Goal: Transaction & Acquisition: Book appointment/travel/reservation

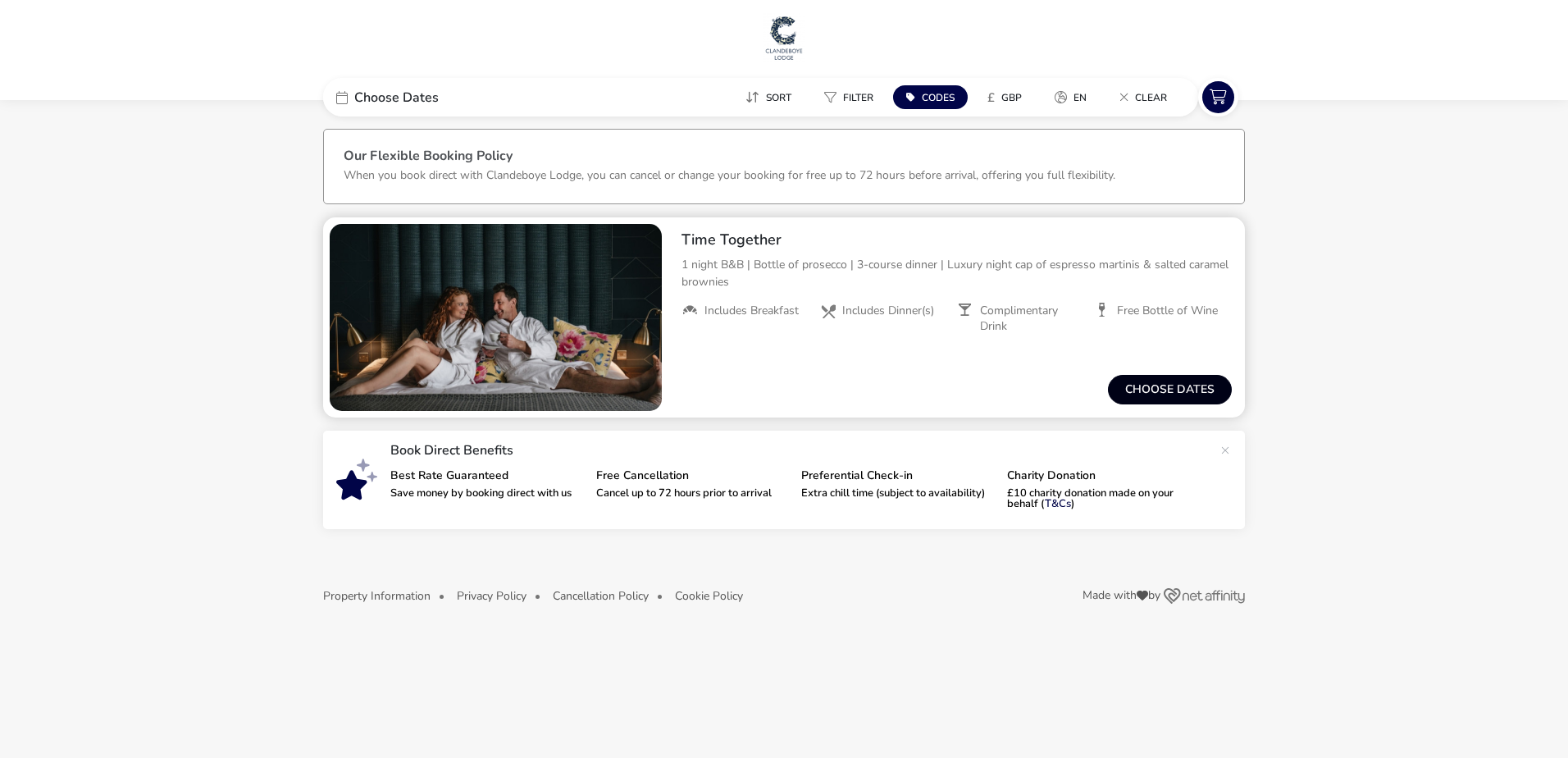
click at [1179, 384] on button "Choose dates" at bounding box center [1169, 390] width 124 height 30
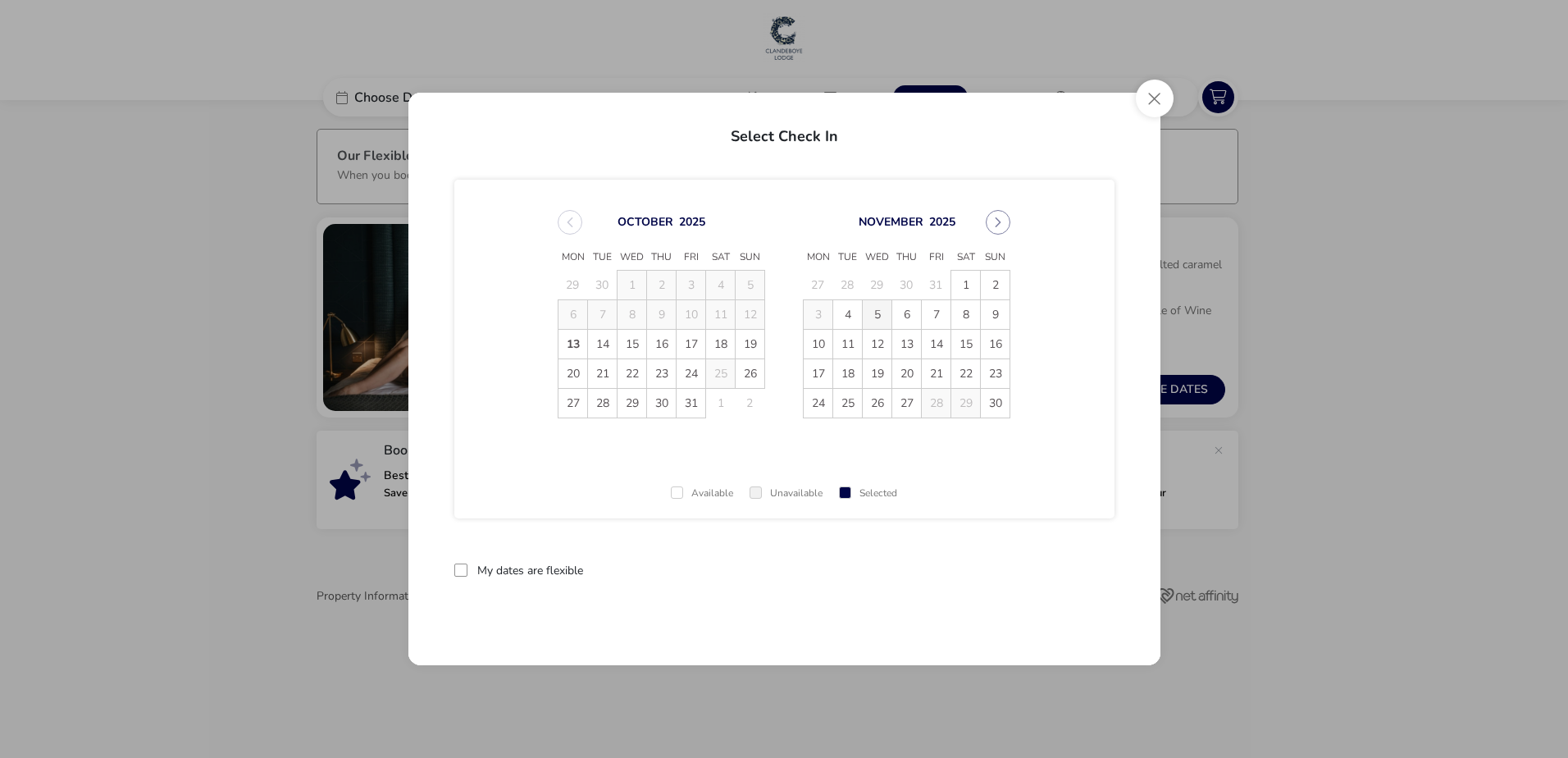
click at [884, 312] on span "5" at bounding box center [877, 314] width 29 height 29
click at [908, 311] on span "6" at bounding box center [907, 314] width 29 height 29
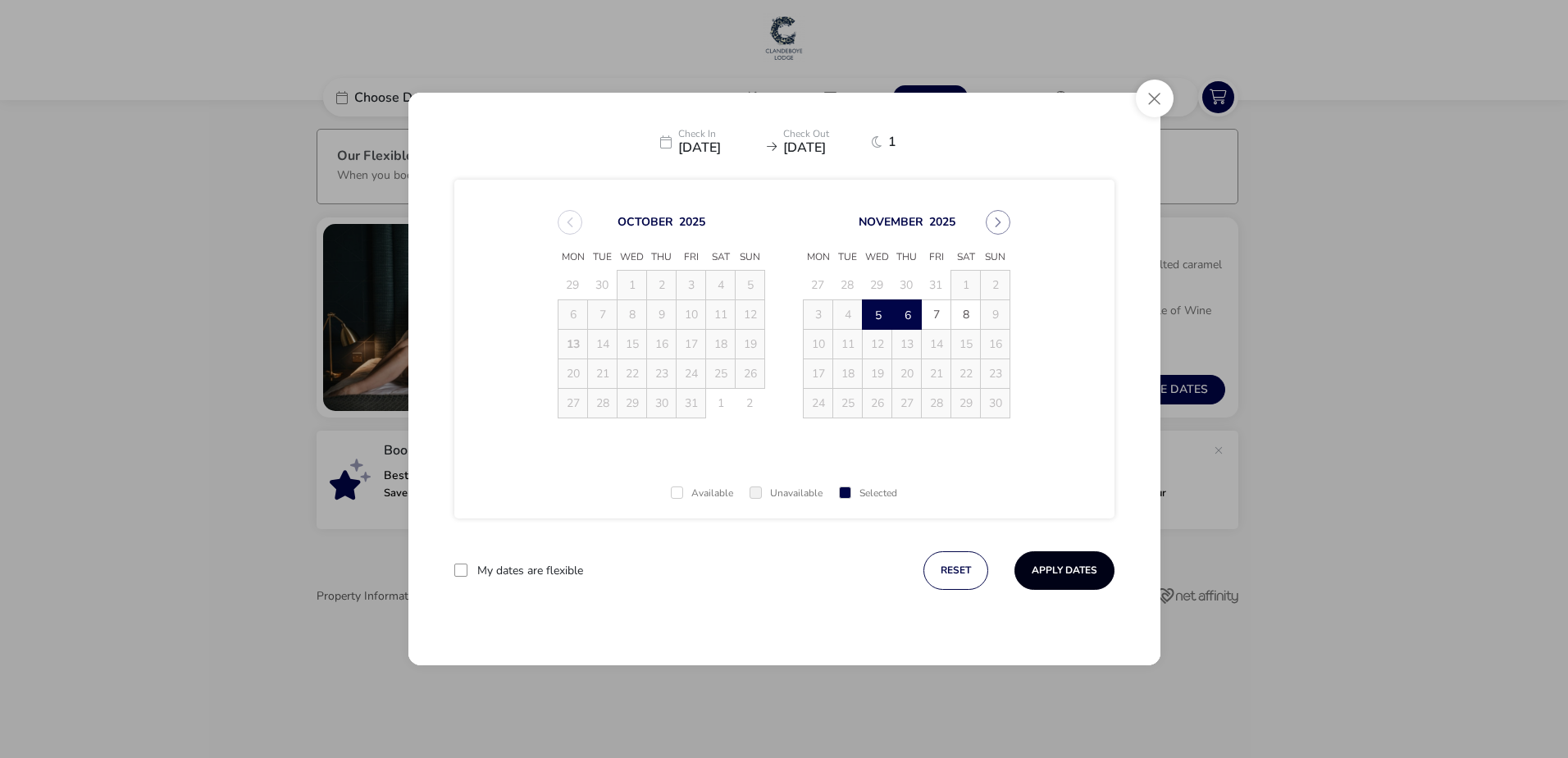
click at [1041, 567] on button "Apply Dates" at bounding box center [1065, 570] width 100 height 39
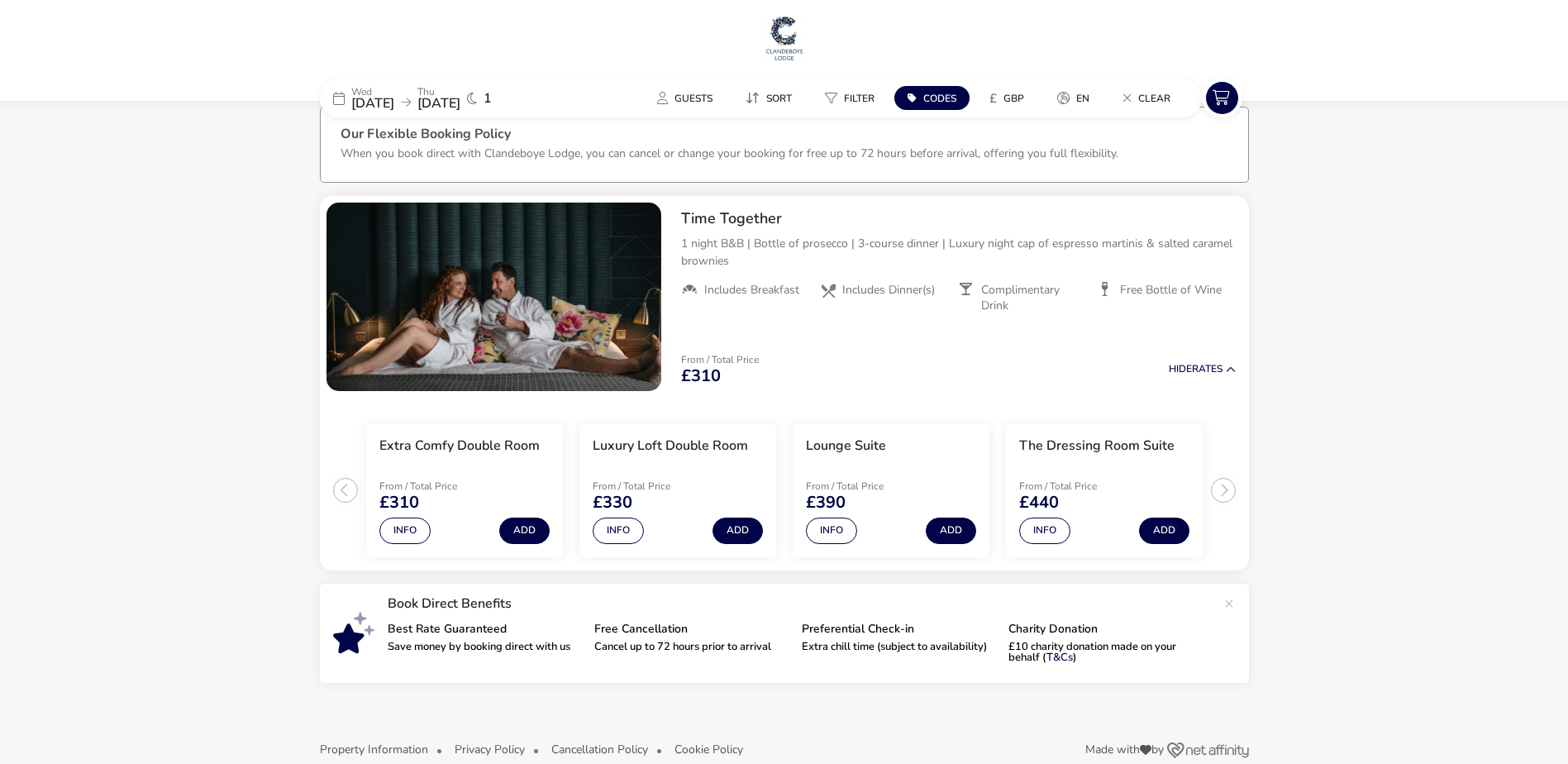
scroll to position [51, 0]
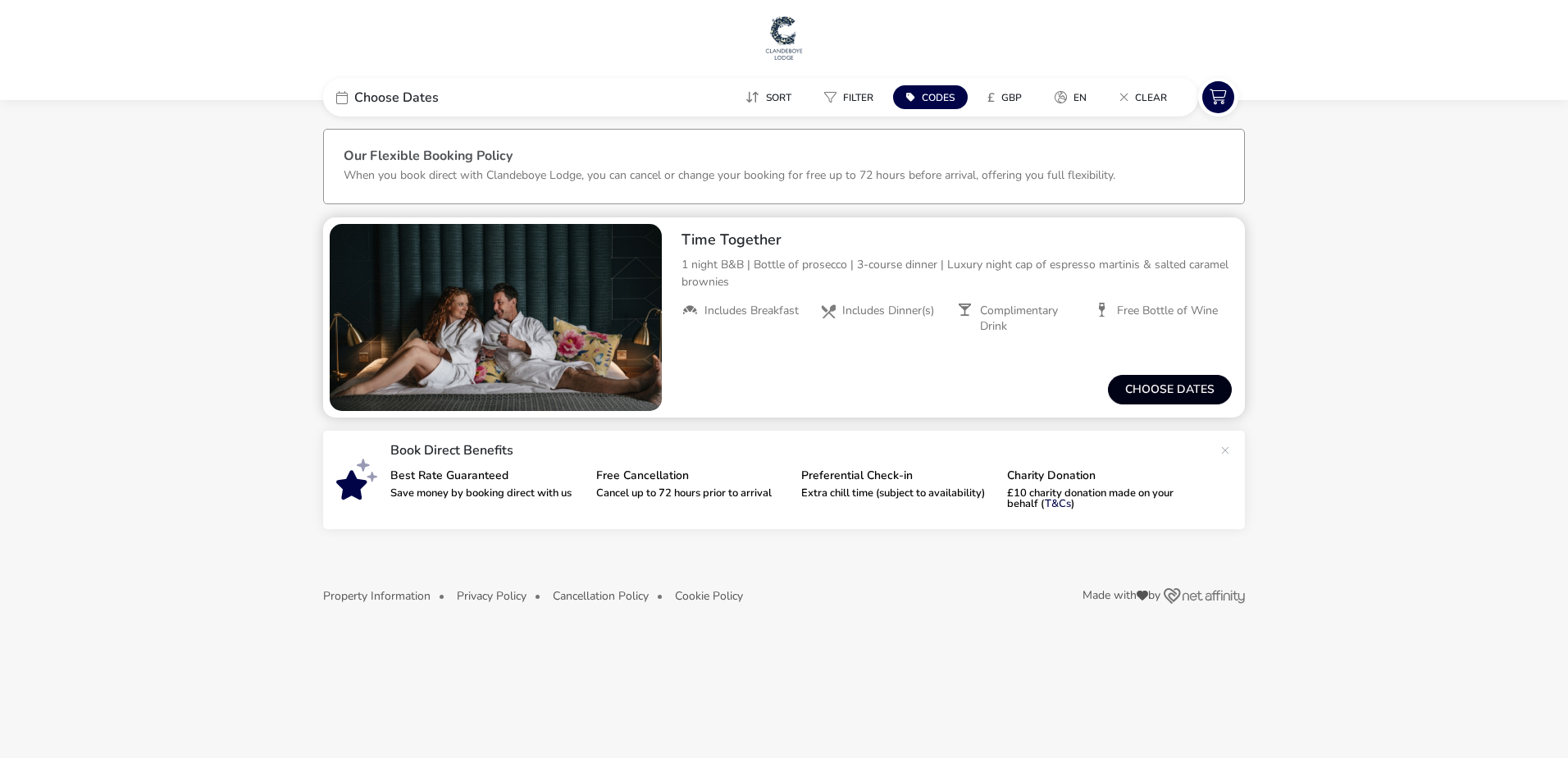
click at [1209, 382] on button "Choose dates" at bounding box center [1169, 390] width 124 height 30
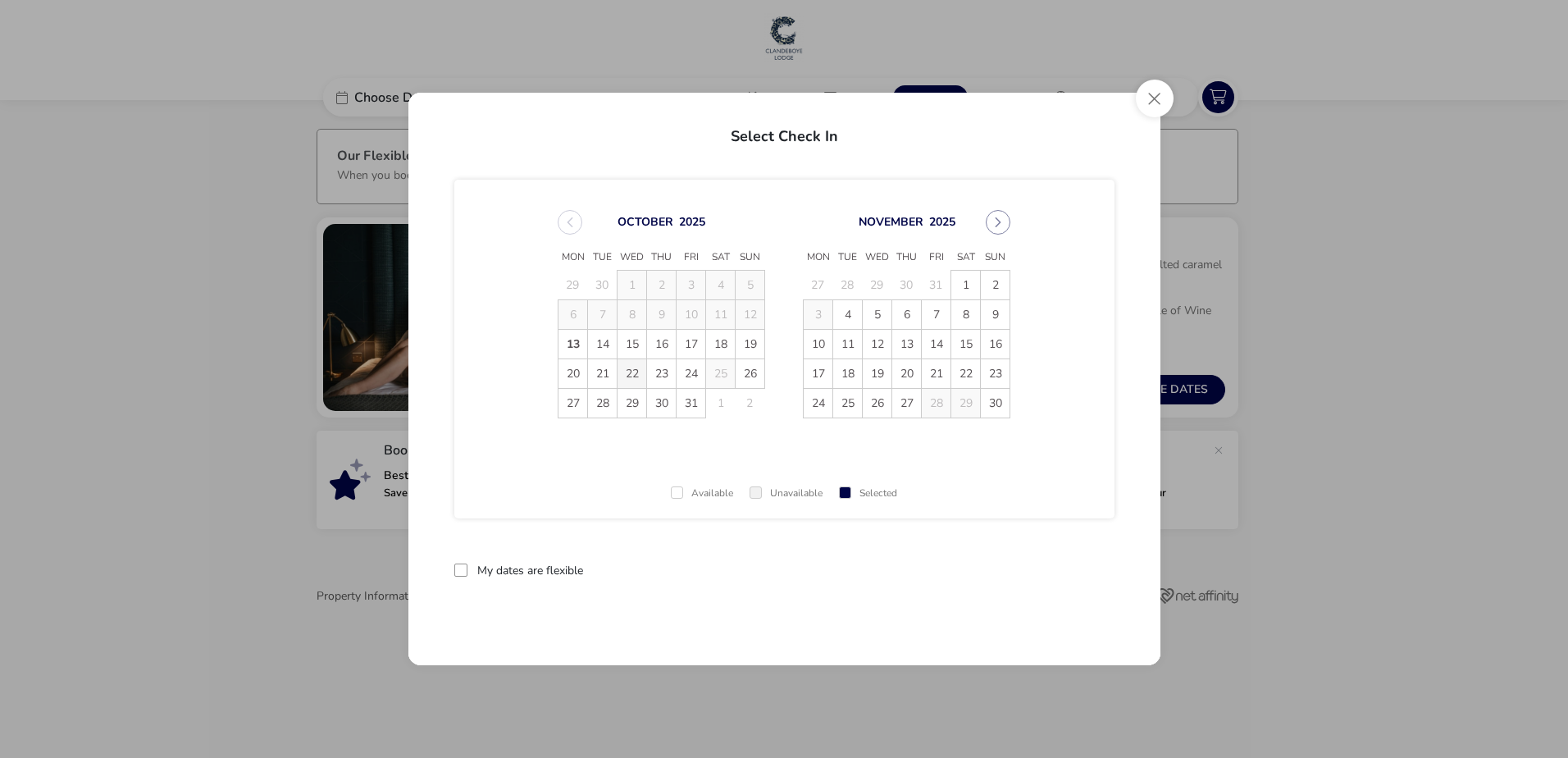
click at [636, 373] on span "22" at bounding box center [632, 373] width 29 height 29
click at [653, 373] on span "23" at bounding box center [661, 373] width 29 height 29
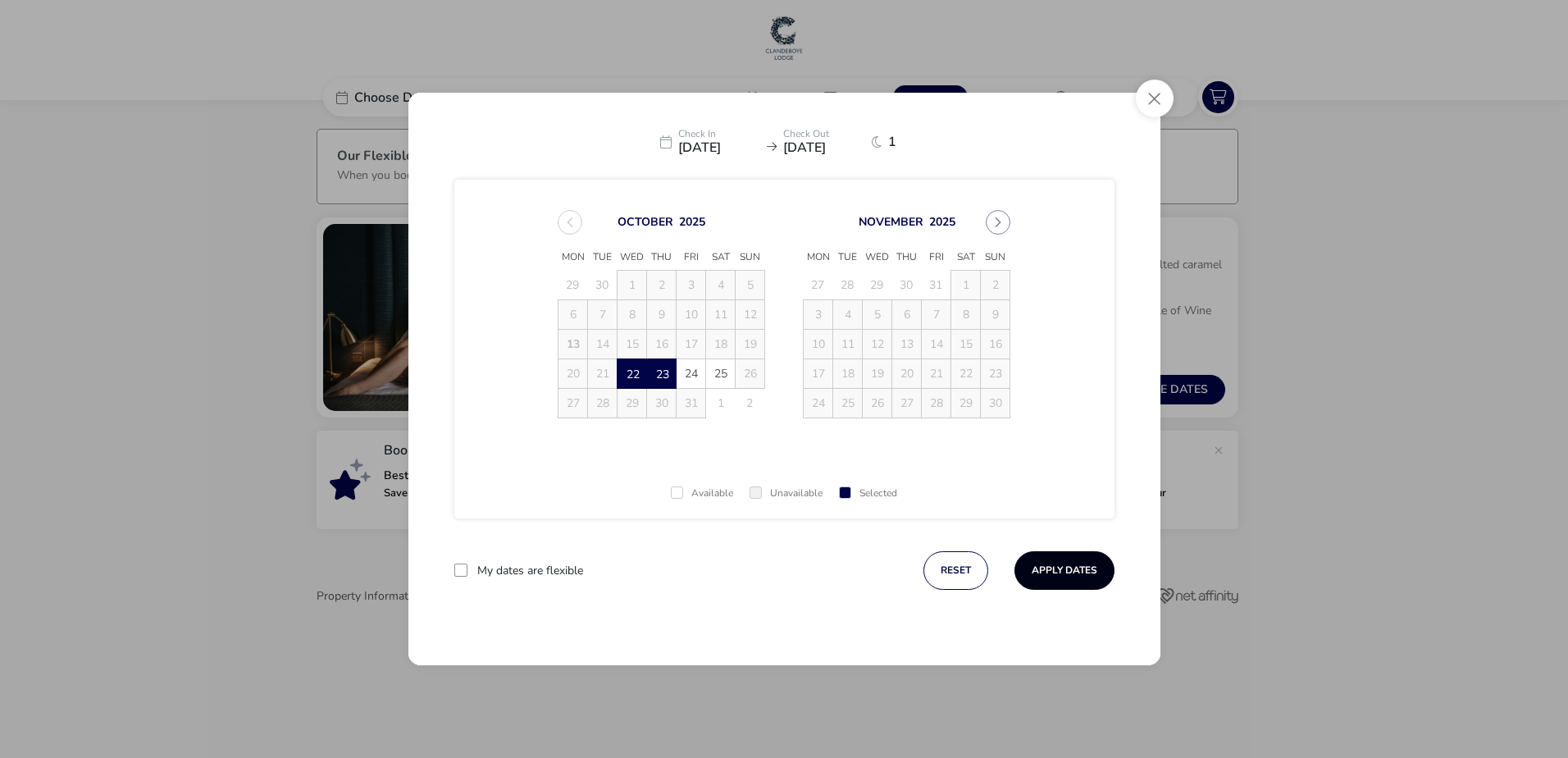
click at [1088, 581] on button "Apply Dates" at bounding box center [1065, 570] width 100 height 39
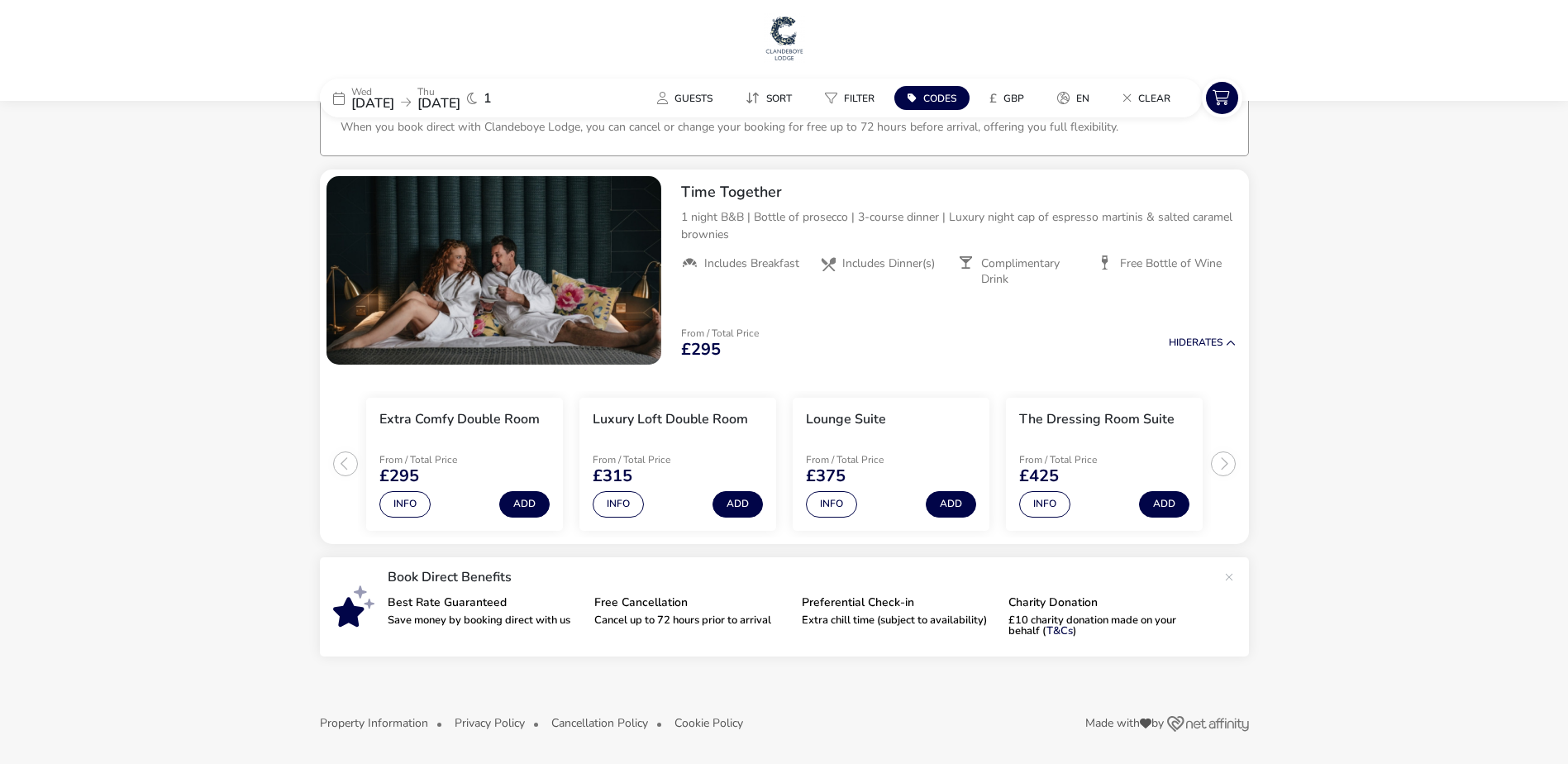
scroll to position [51, 0]
